Goal: Information Seeking & Learning: Learn about a topic

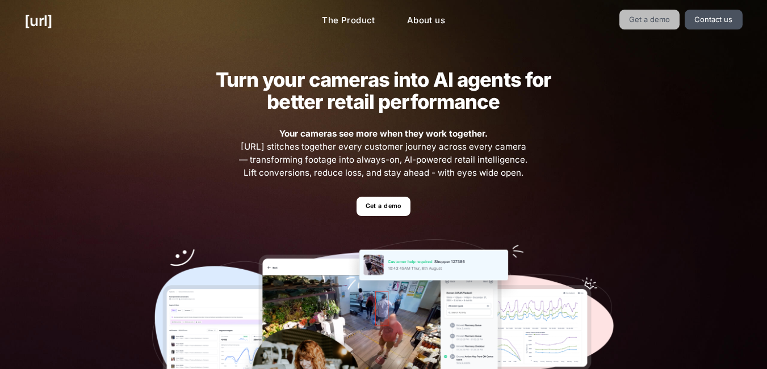
click at [637, 23] on link "Get a demo" at bounding box center [649, 20] width 61 height 20
click at [371, 23] on link "The Product" at bounding box center [349, 21] width 72 height 22
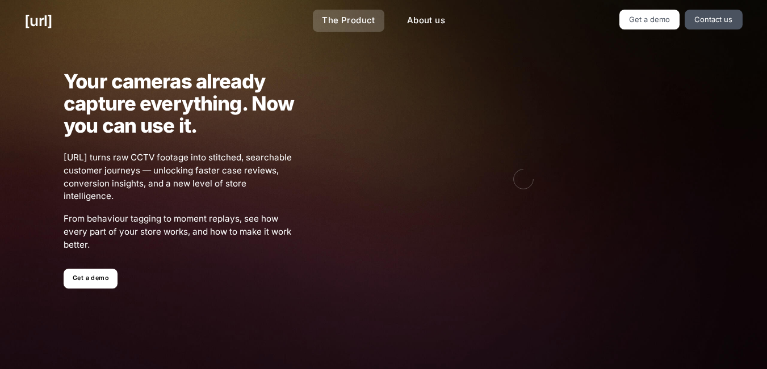
click at [317, 18] on link "The Product" at bounding box center [349, 21] width 72 height 22
click at [109, 284] on link "Get a demo" at bounding box center [91, 279] width 54 height 20
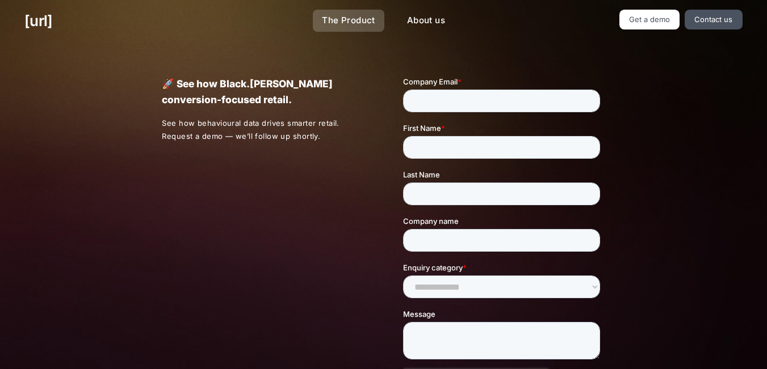
click at [358, 19] on link "The Product" at bounding box center [349, 21] width 72 height 22
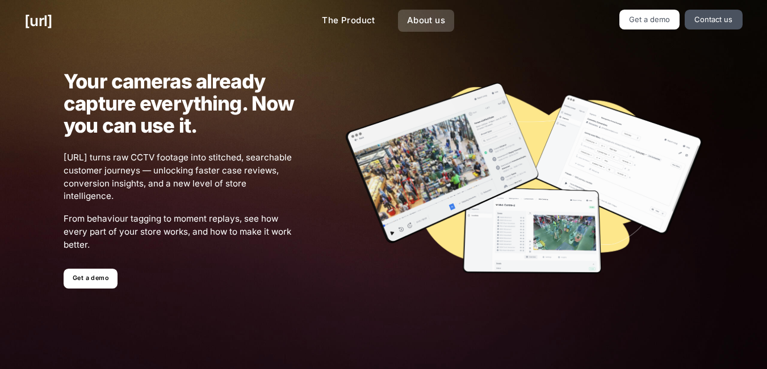
click at [410, 19] on link "About us" at bounding box center [426, 21] width 56 height 22
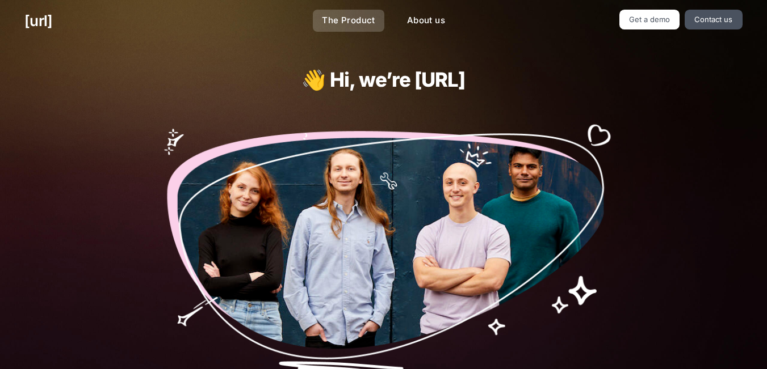
click at [343, 18] on link "The Product" at bounding box center [349, 21] width 72 height 22
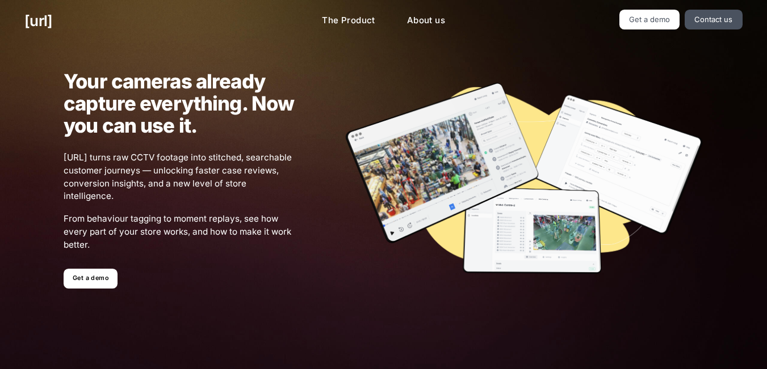
click at [119, 275] on ul "Get a demo" at bounding box center [179, 279] width 231 height 20
click at [97, 278] on link "Get a demo" at bounding box center [91, 279] width 54 height 20
